Goal: Transaction & Acquisition: Purchase product/service

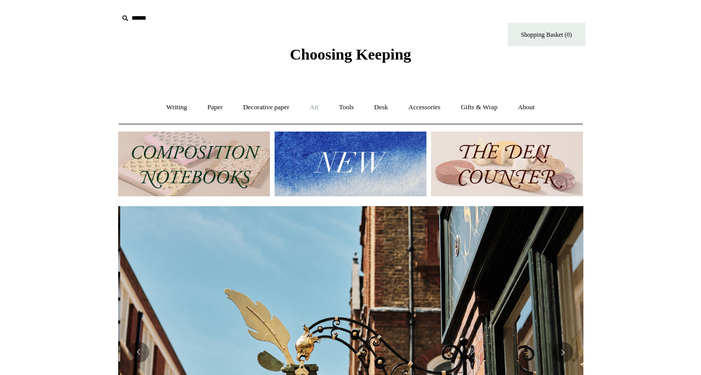
scroll to position [0, 465]
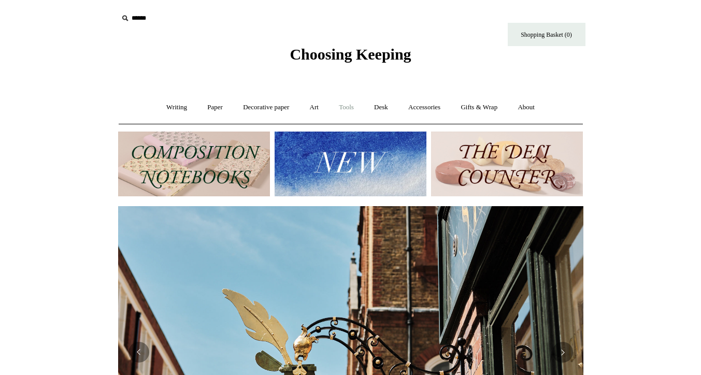
click at [345, 117] on link "Tools +" at bounding box center [346, 107] width 34 height 27
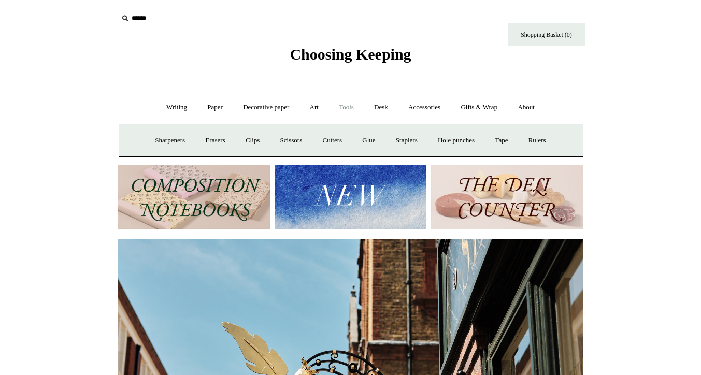
click at [344, 113] on link "Tools -" at bounding box center [346, 107] width 34 height 27
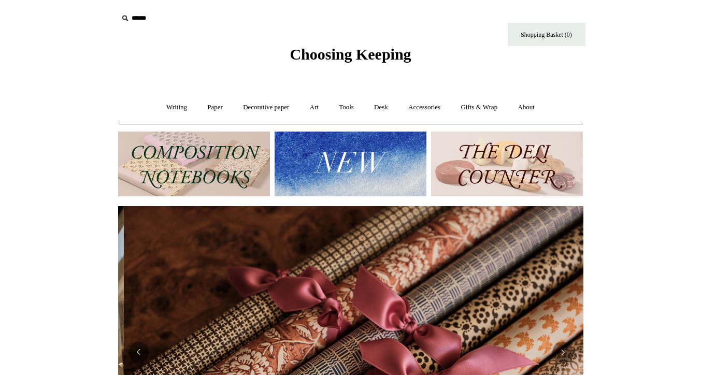
scroll to position [0, 930]
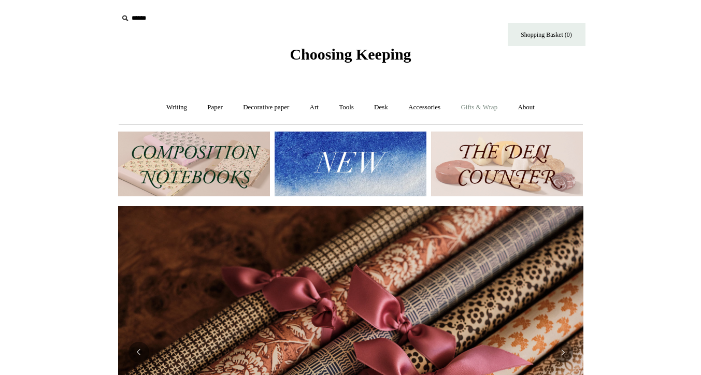
click at [481, 106] on link "Gifts & Wrap +" at bounding box center [478, 107] width 55 height 27
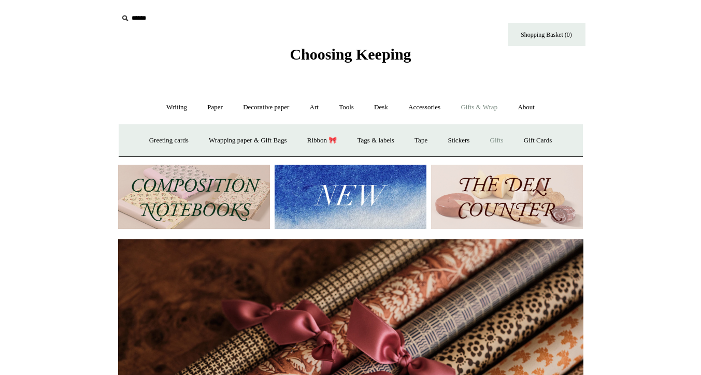
click at [499, 140] on link "Gifts +" at bounding box center [497, 140] width 32 height 27
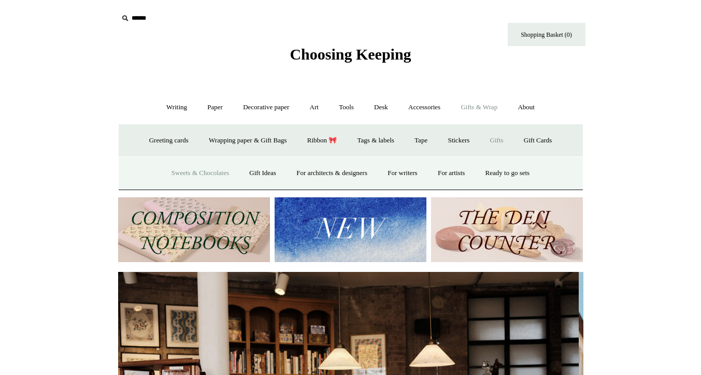
scroll to position [0, 0]
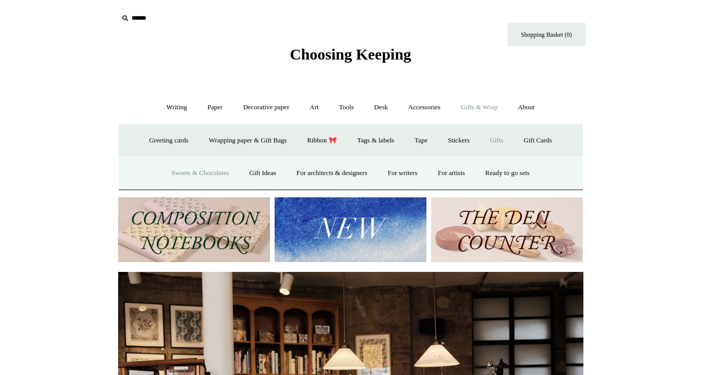
click at [207, 172] on link "Sweets & Chocolates" at bounding box center [200, 172] width 76 height 27
click at [240, 173] on link "Gift Ideas" at bounding box center [263, 172] width 46 height 27
click at [315, 170] on link "For architects & designers" at bounding box center [332, 172] width 90 height 27
click at [399, 171] on link "For writers" at bounding box center [402, 172] width 48 height 27
click at [464, 172] on link "For artists" at bounding box center [451, 172] width 46 height 27
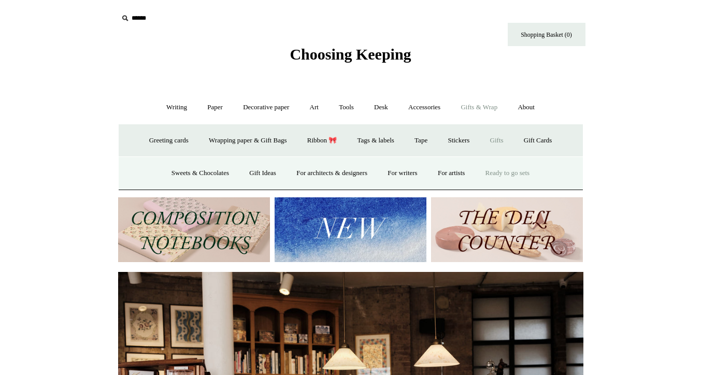
click at [517, 176] on link "Ready to go sets" at bounding box center [507, 172] width 63 height 27
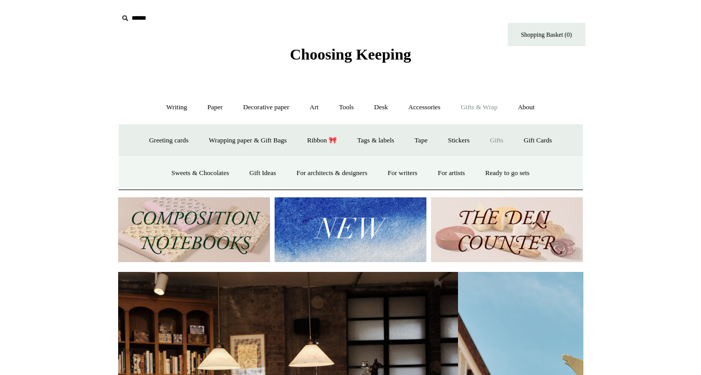
scroll to position [0, 337]
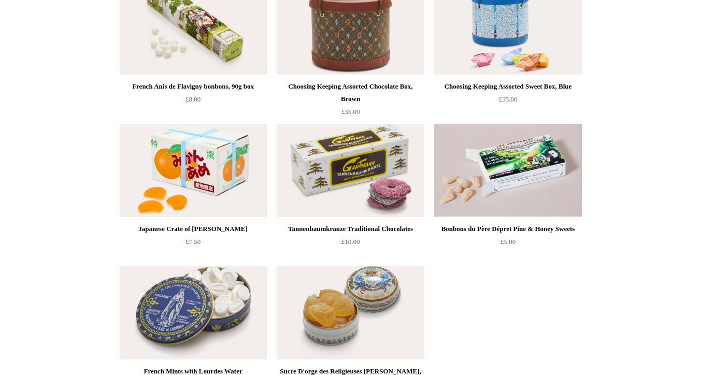
click at [103, 158] on div "French Anis de Flavigny bonbons, 90g box £8.00" at bounding box center [351, 189] width 518 height 427
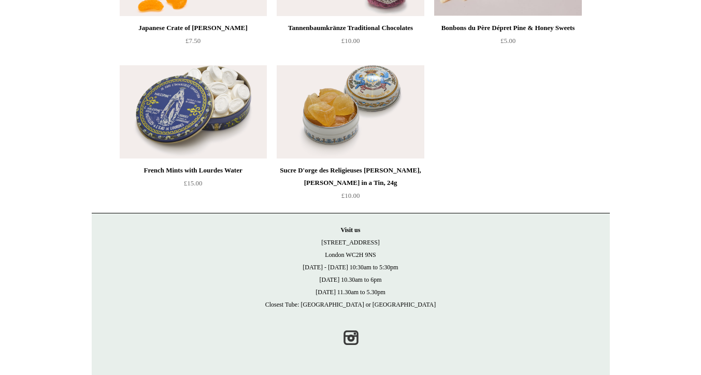
scroll to position [354, 0]
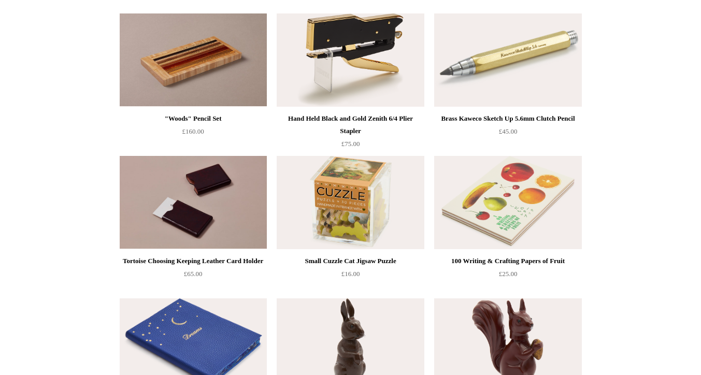
scroll to position [335, 0]
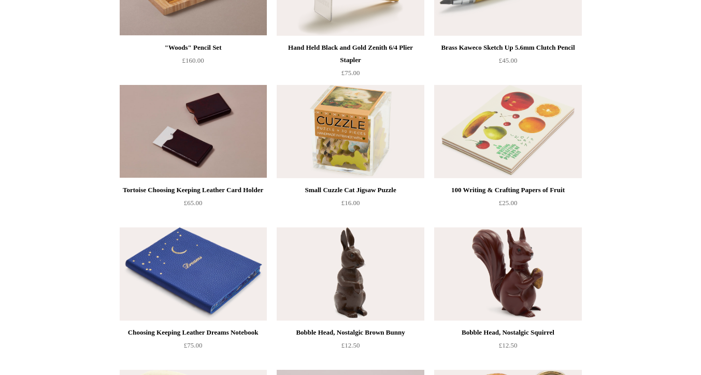
click at [463, 137] on img at bounding box center [507, 131] width 147 height 93
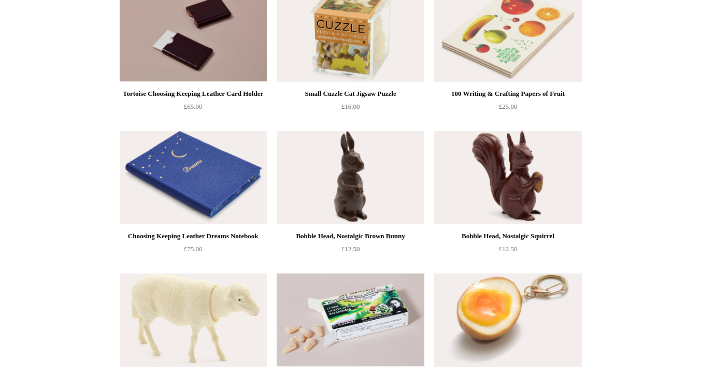
scroll to position [585, 0]
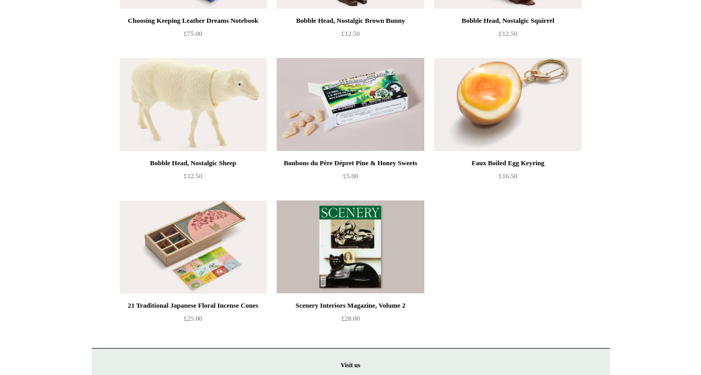
scroll to position [743, 0]
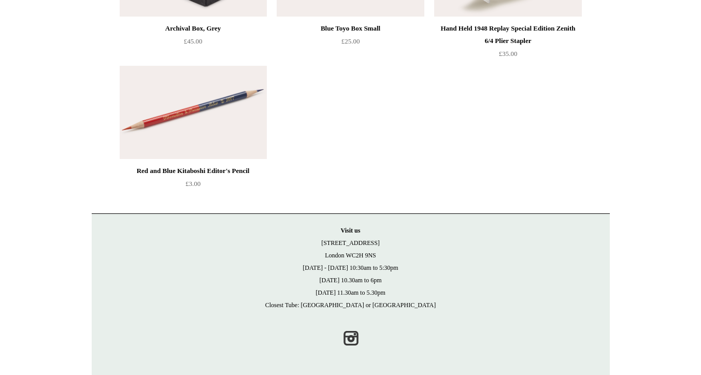
scroll to position [1113, 0]
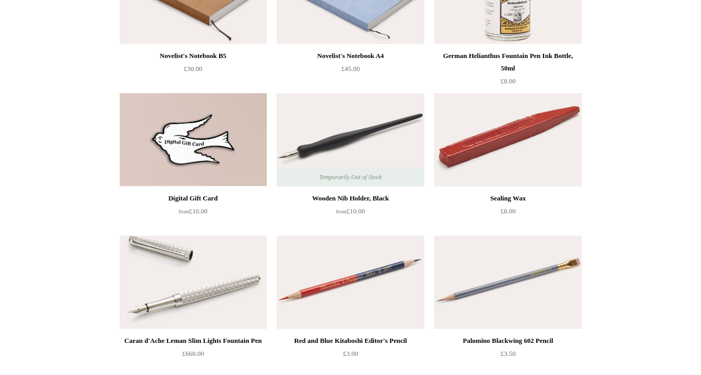
scroll to position [270, 0]
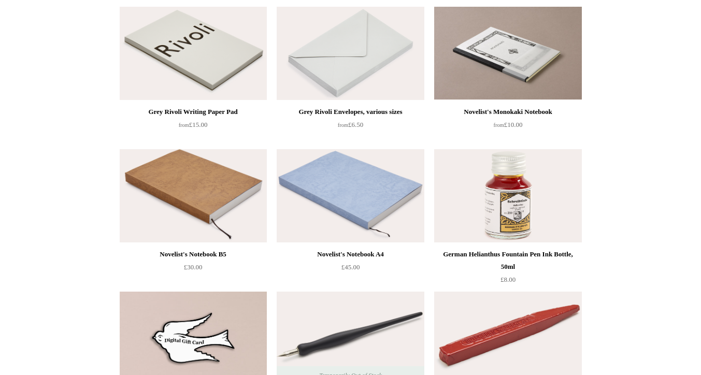
click at [186, 201] on img at bounding box center [193, 195] width 147 height 93
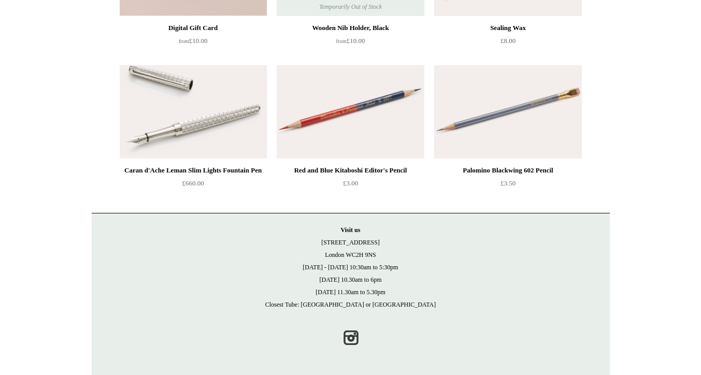
scroll to position [638, 0]
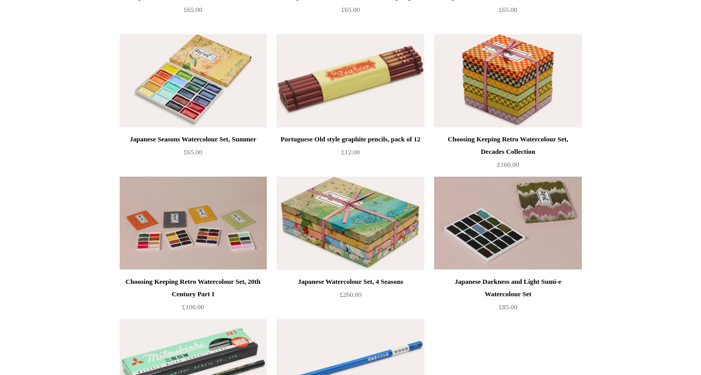
scroll to position [1585, 0]
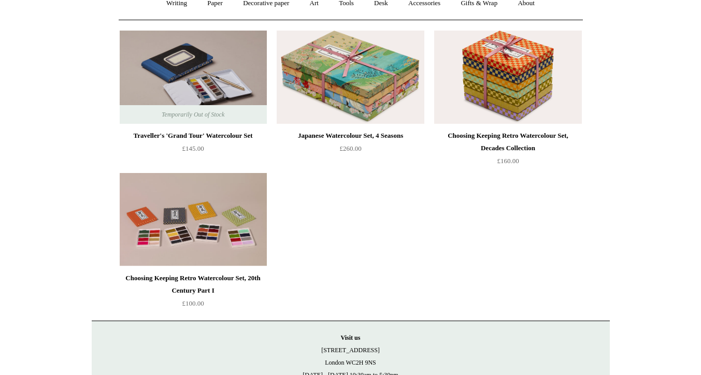
scroll to position [20, 0]
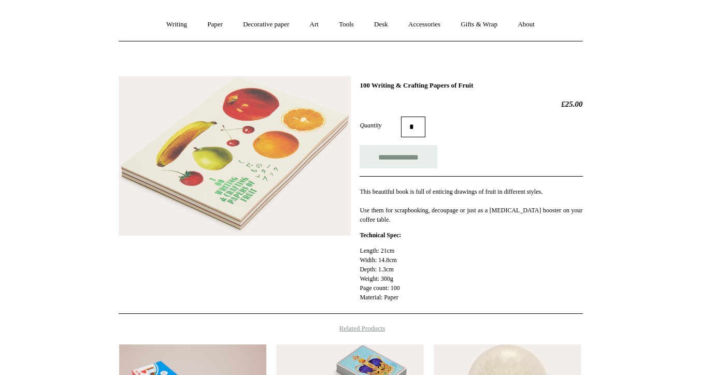
scroll to position [151, 0]
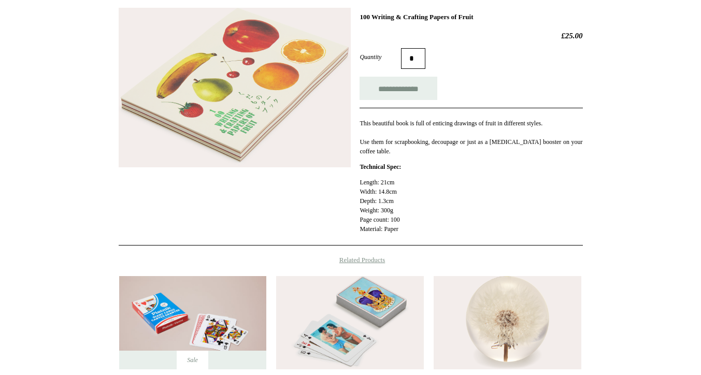
click at [234, 190] on div "**********" at bounding box center [351, 123] width 464 height 246
click at [194, 108] on img at bounding box center [235, 88] width 232 height 160
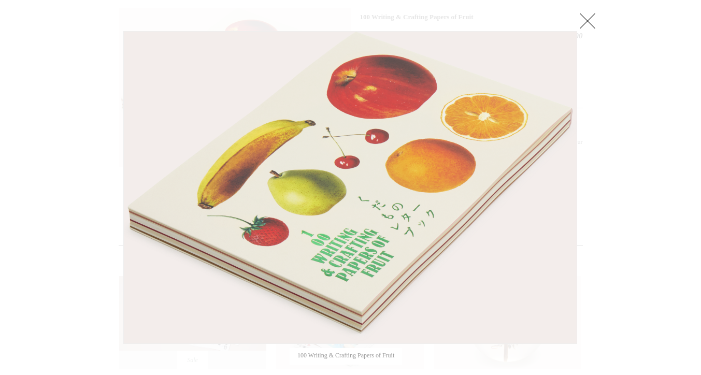
click at [63, 90] on div at bounding box center [350, 212] width 701 height 726
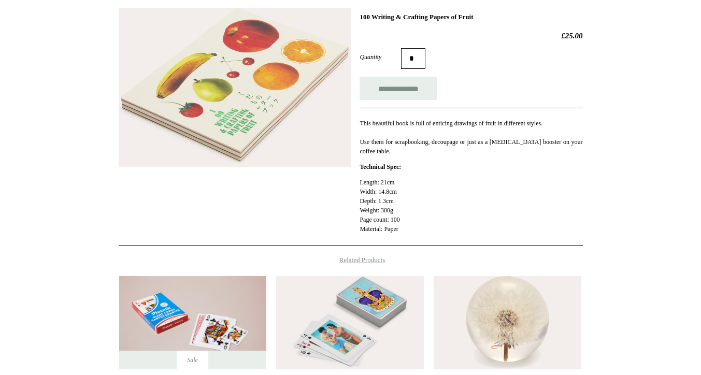
scroll to position [151, 0]
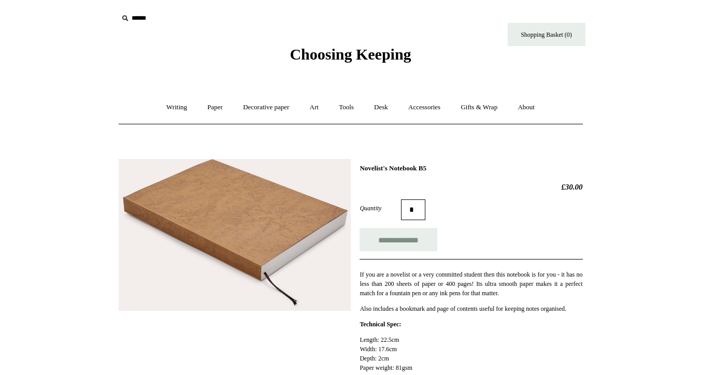
scroll to position [26, 0]
